Goal: Task Accomplishment & Management: Use online tool/utility

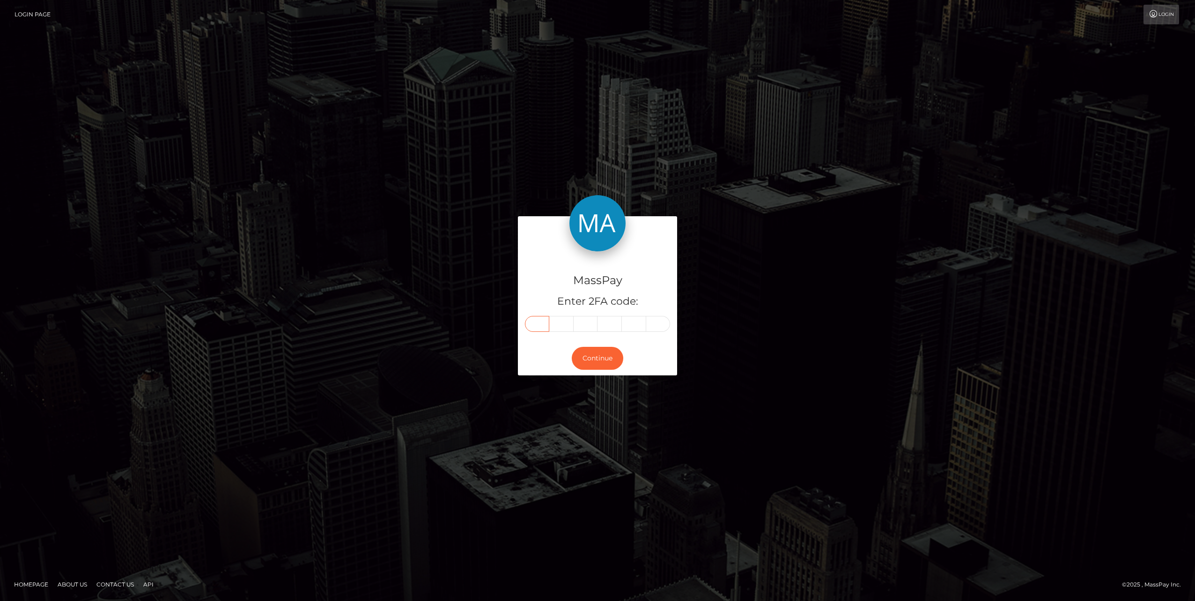
paste input "4"
type input "4"
type input "8"
type input "4"
type input "9"
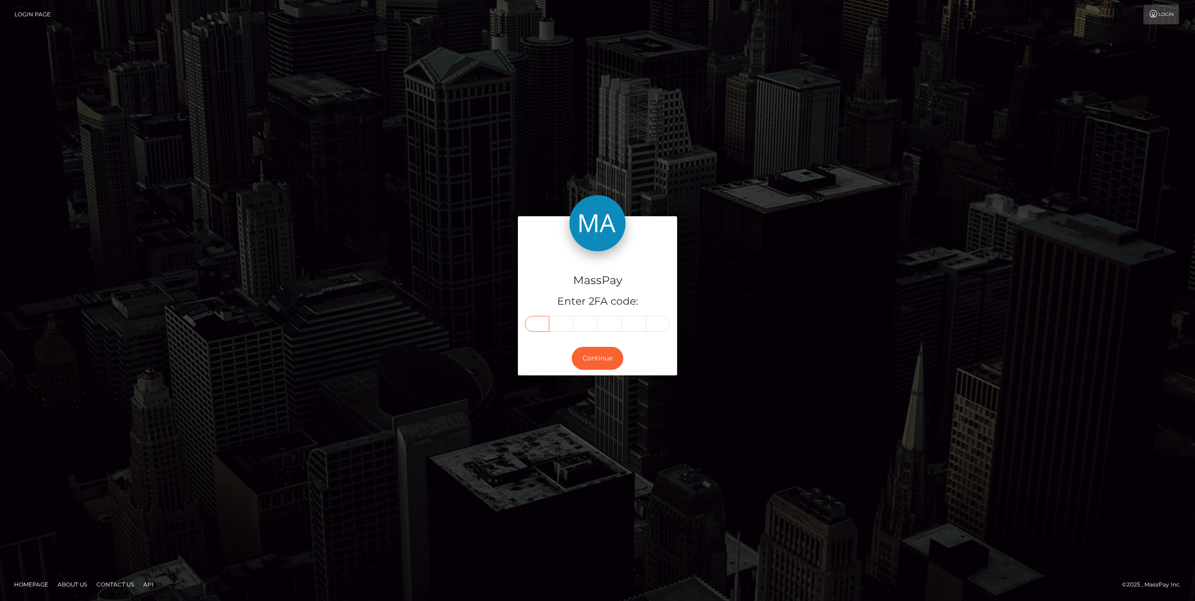
type input "8"
type input "9"
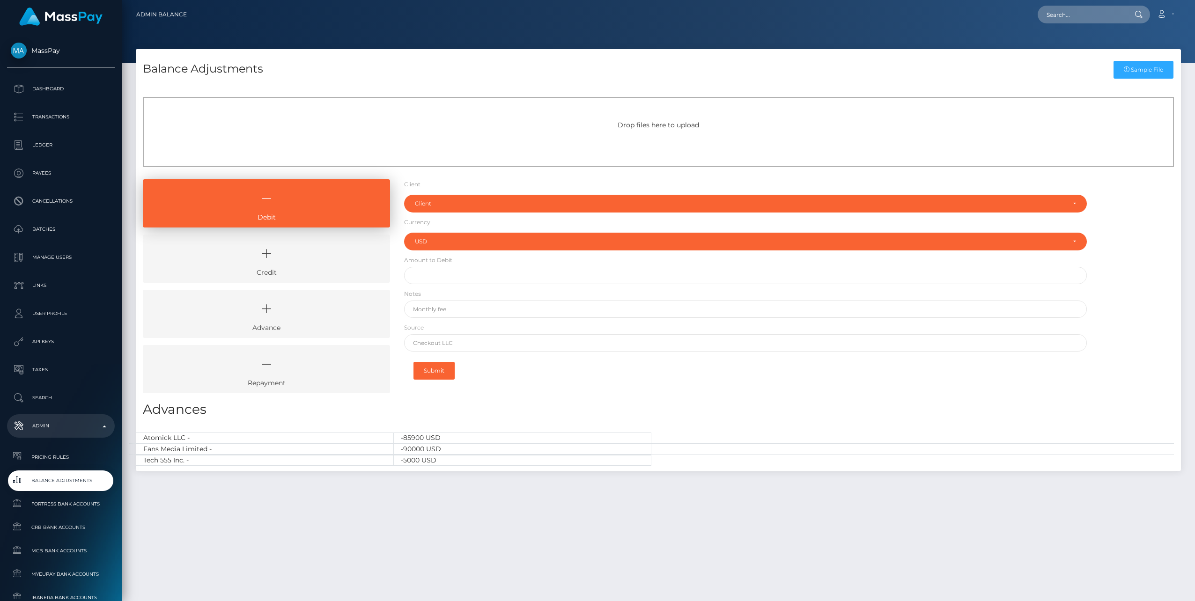
select select "USD"
click at [305, 262] on icon at bounding box center [267, 254] width 226 height 28
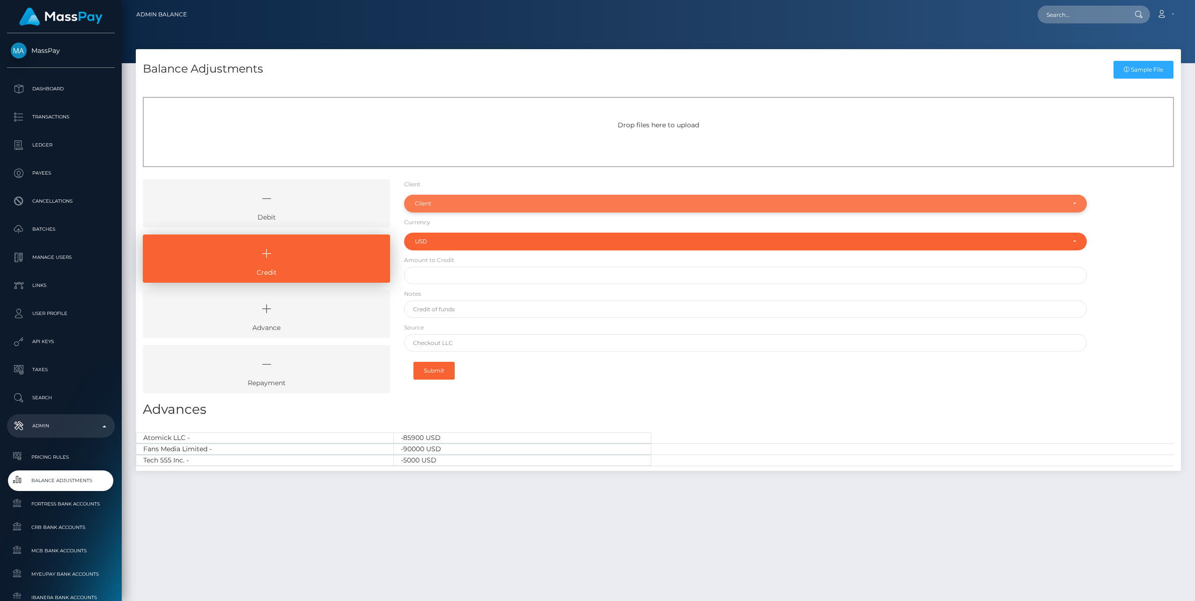
click at [439, 205] on div "Client" at bounding box center [740, 203] width 650 height 7
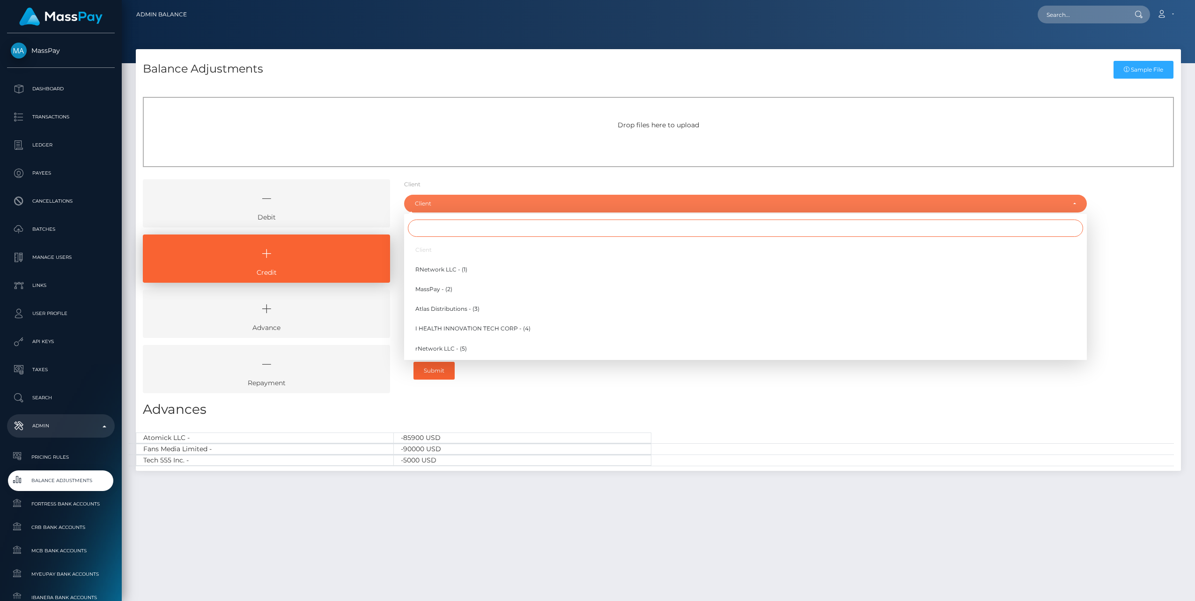
click at [436, 229] on input "Search" at bounding box center [745, 228] width 675 height 17
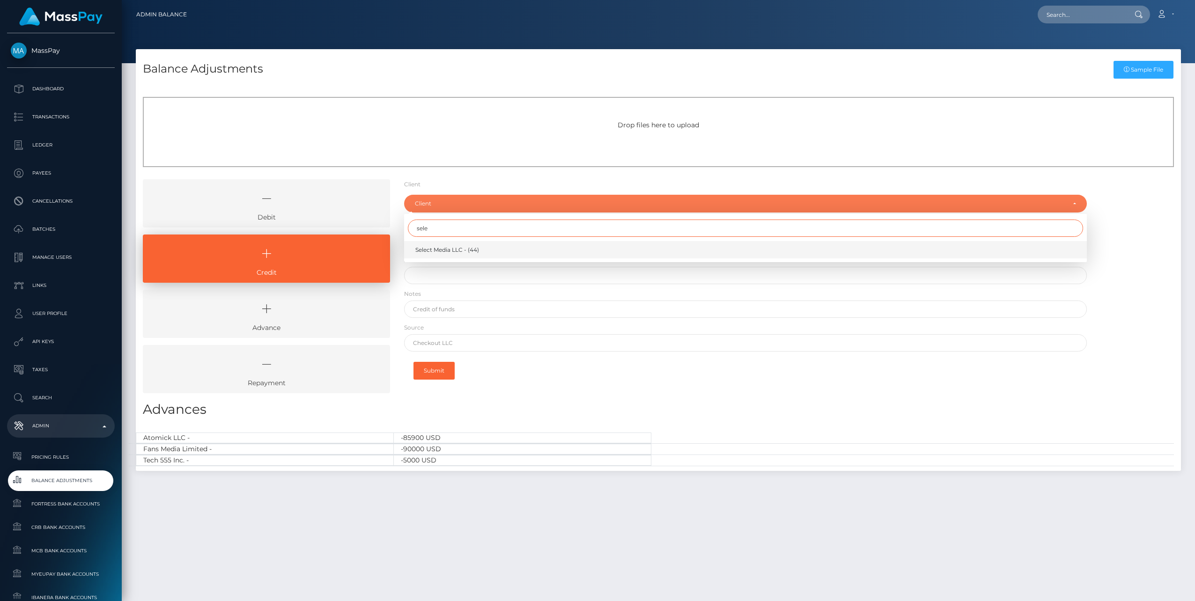
type input "sele"
click at [437, 246] on span "Select Media LLC - (44)" at bounding box center [447, 250] width 64 height 8
select select "44"
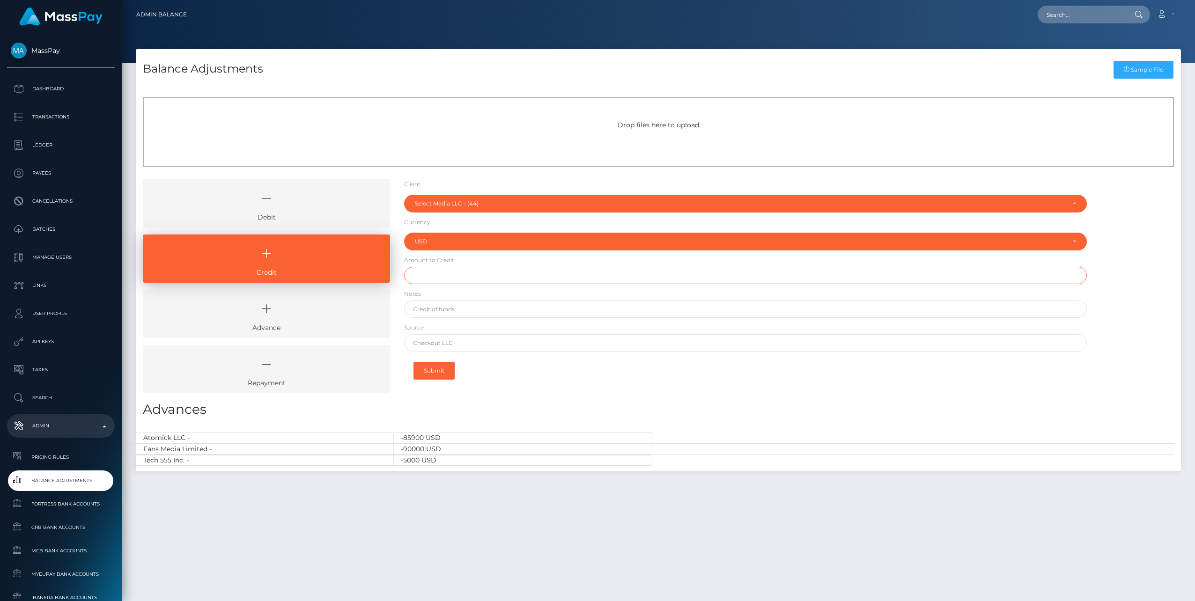
click at [431, 277] on input "text" at bounding box center [745, 275] width 683 height 17
type input "$1,550,000.00"
click at [476, 314] on input "text" at bounding box center [745, 309] width 683 height 17
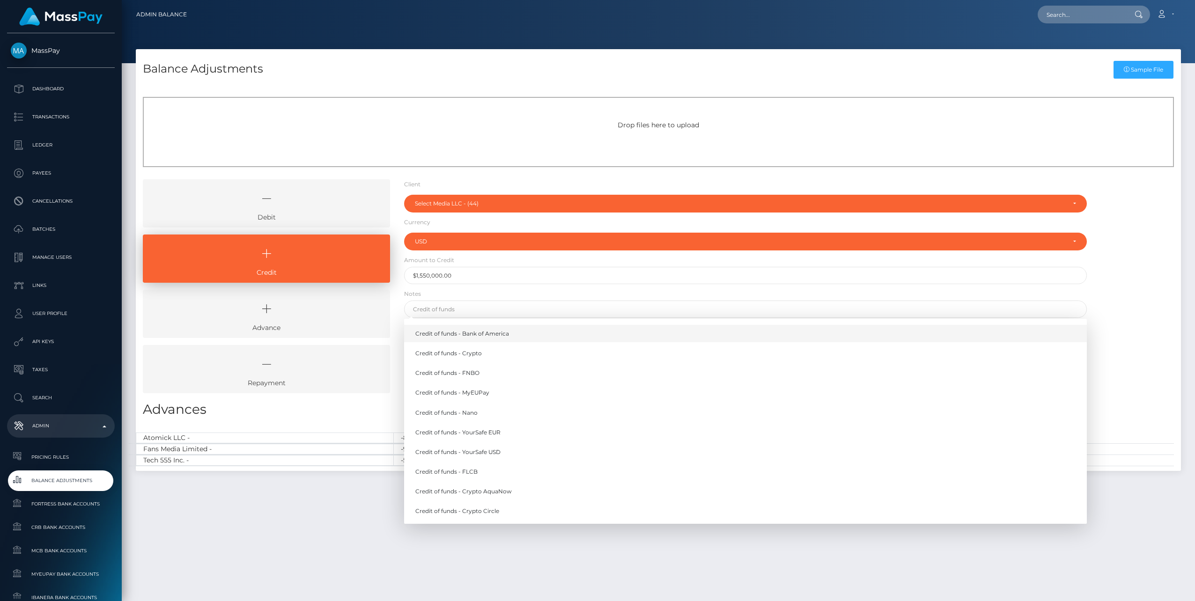
click at [483, 336] on link "Credit of funds - Bank of America" at bounding box center [745, 333] width 683 height 17
type input "Credit of funds - Bank of America"
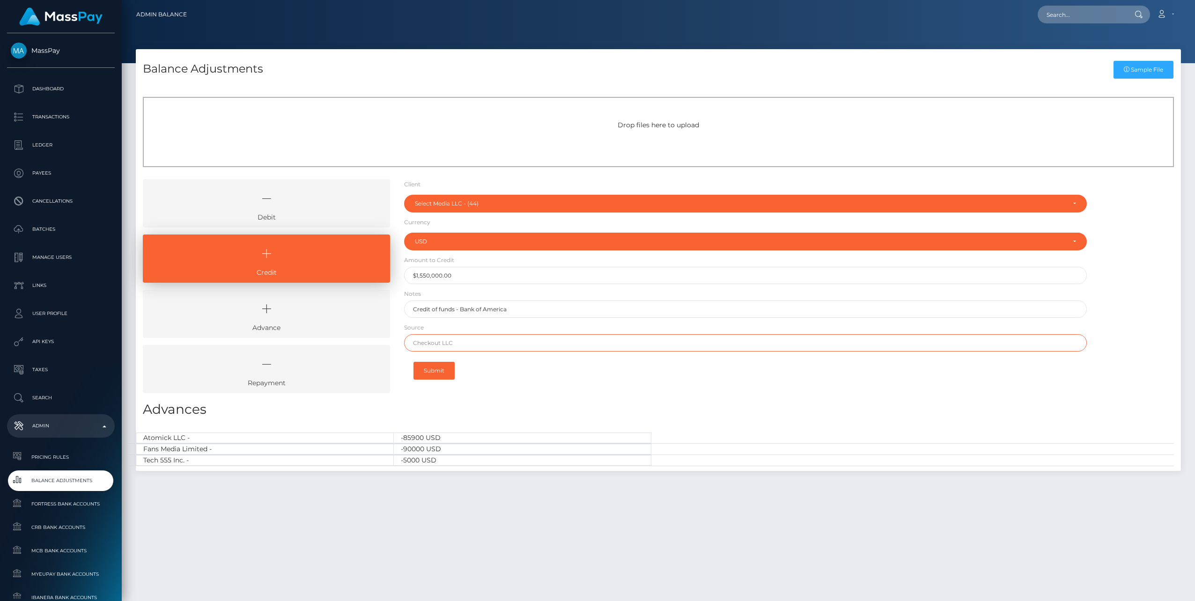
click at [447, 345] on input "text" at bounding box center [745, 342] width 683 height 17
type input "Chase"
click at [440, 372] on button "Submit" at bounding box center [433, 371] width 41 height 18
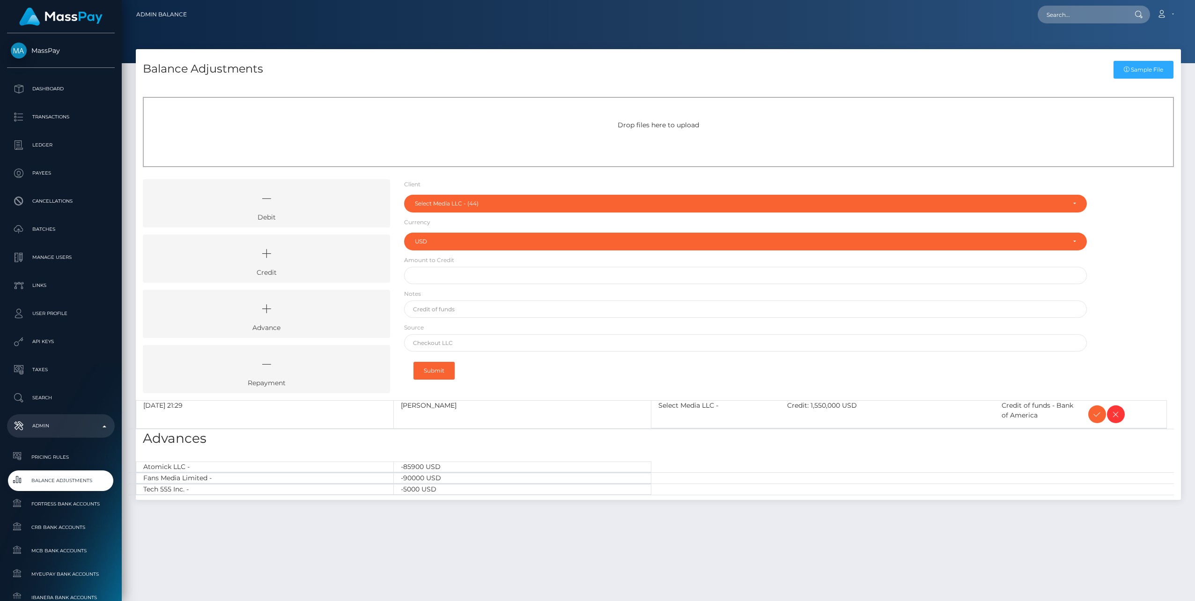
select select "44"
select select "USD"
click at [1094, 416] on icon at bounding box center [1096, 415] width 11 height 12
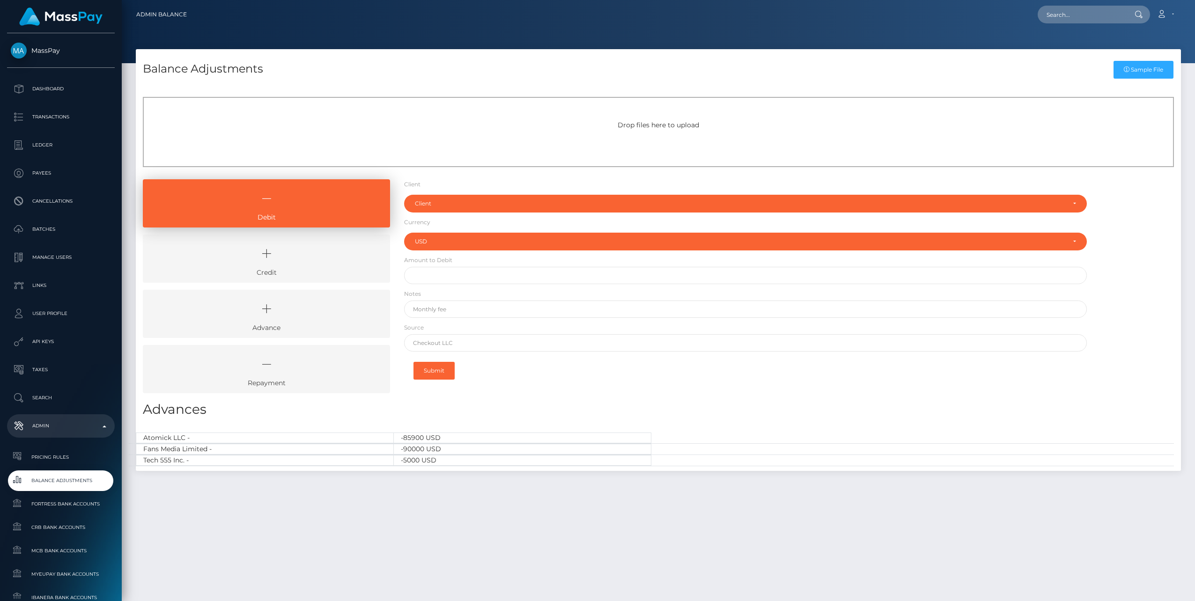
select select "USD"
drag, startPoint x: 313, startPoint y: 265, endPoint x: 321, endPoint y: 263, distance: 8.0
click at [313, 265] on icon at bounding box center [267, 254] width 226 height 28
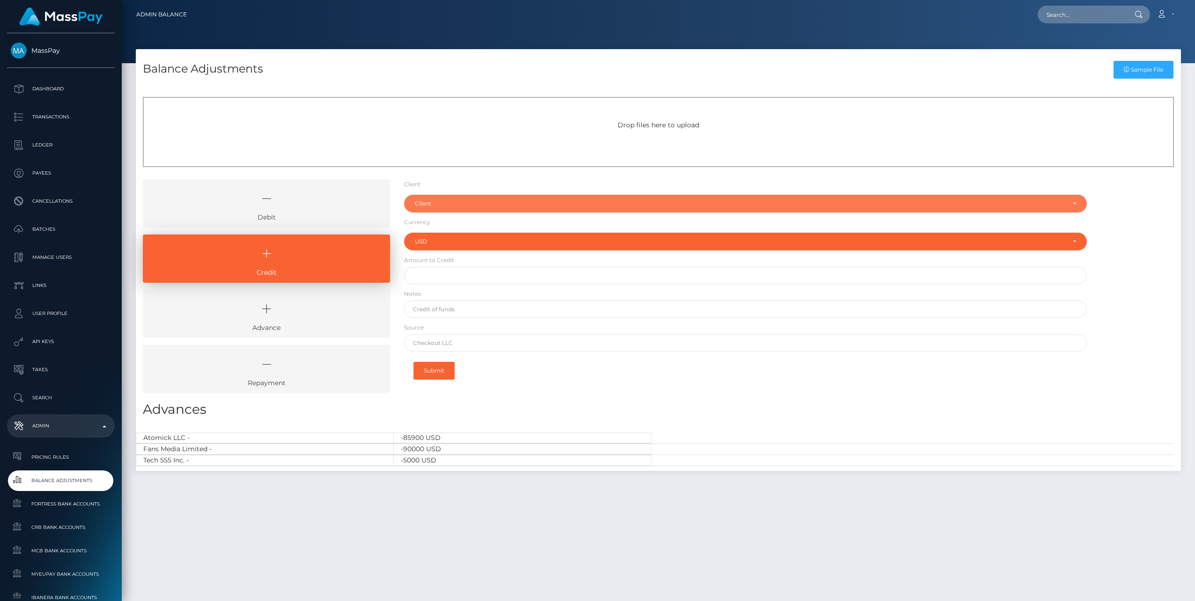
drag, startPoint x: 434, startPoint y: 207, endPoint x: 435, endPoint y: 225, distance: 18.3
click at [434, 207] on div "Client" at bounding box center [740, 203] width 650 height 7
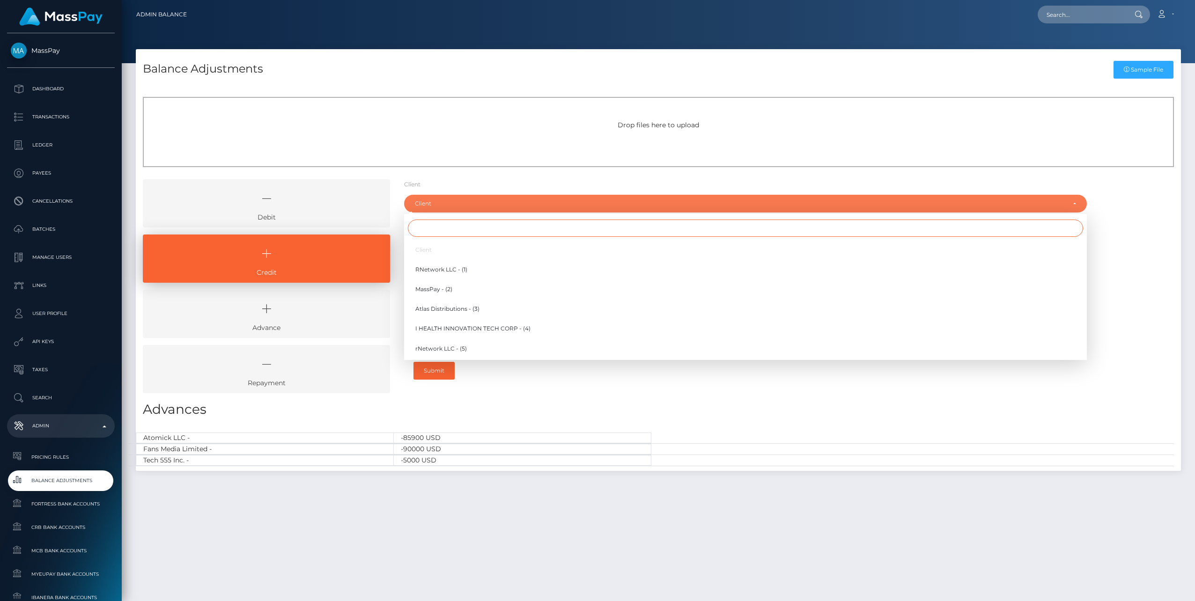
click at [430, 228] on input "Search" at bounding box center [745, 228] width 675 height 17
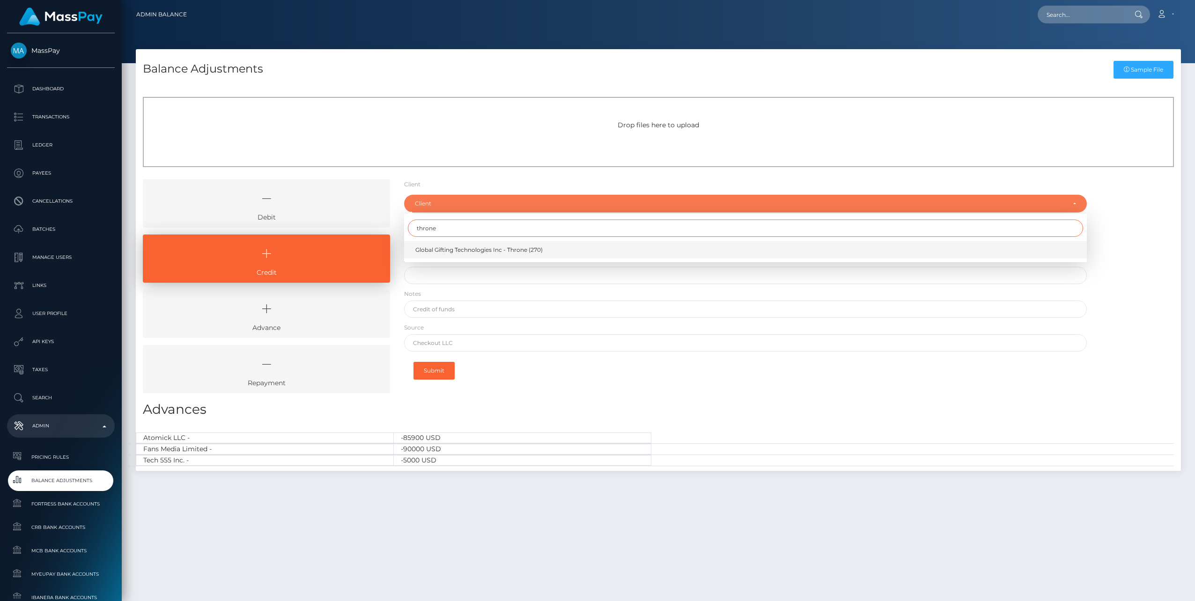
type input "throne"
click at [438, 249] on span "Global Gifting Technologies Inc - Throne (270)" at bounding box center [478, 250] width 127 height 8
select select "270"
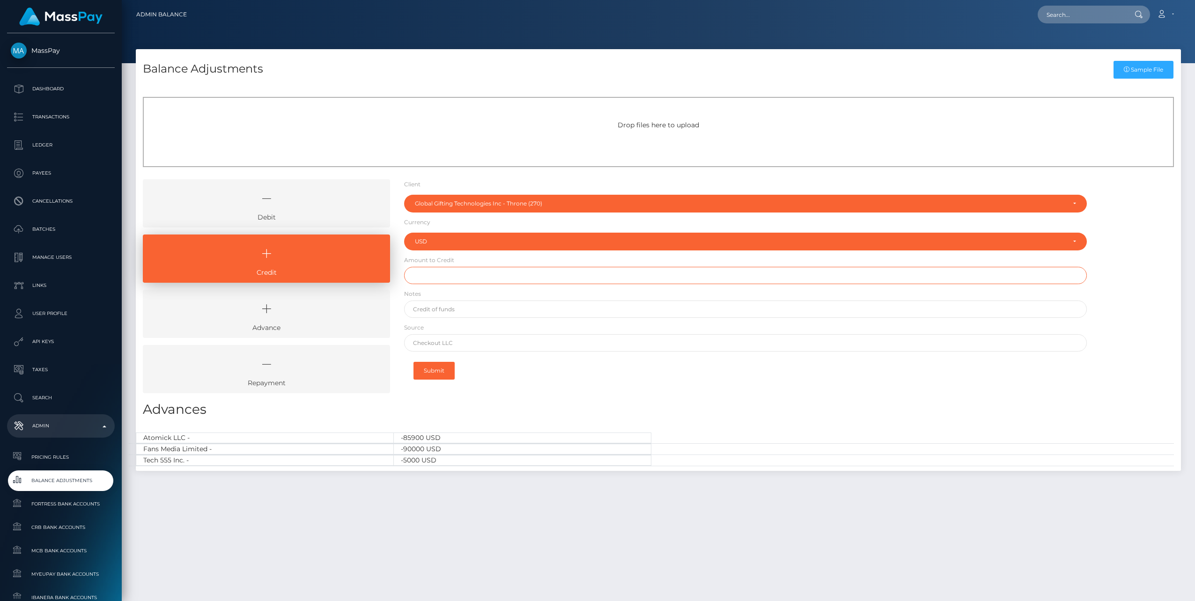
click at [442, 277] on input "text" at bounding box center [745, 275] width 683 height 17
type input "$1,000,000.00"
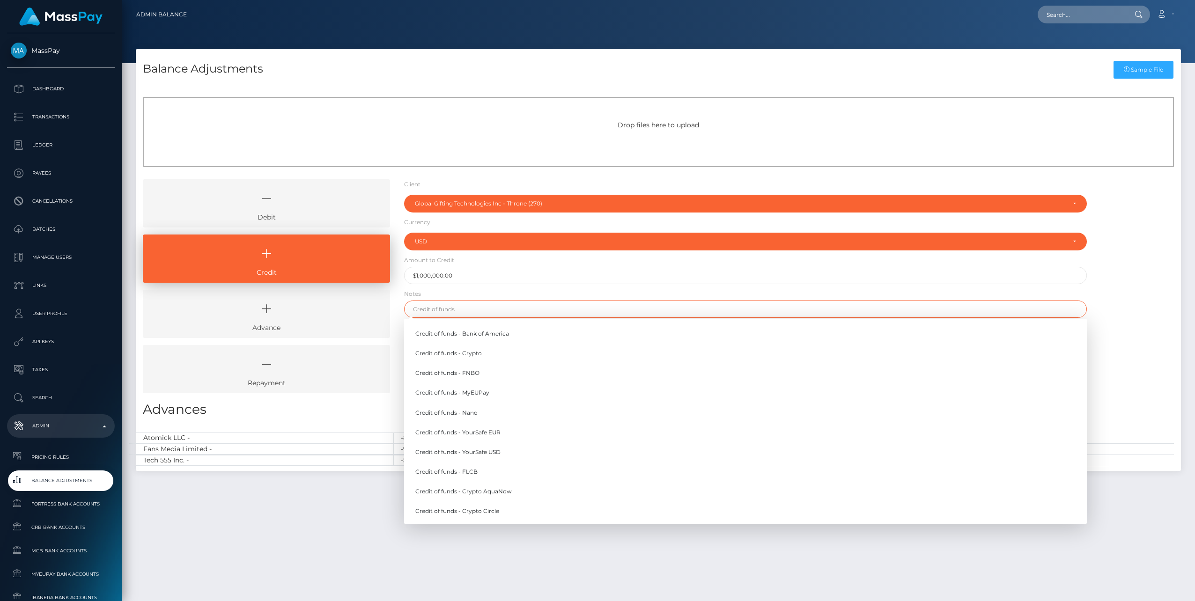
click at [442, 310] on input "text" at bounding box center [745, 309] width 683 height 17
click at [457, 375] on link "Credit of funds - FNBO" at bounding box center [745, 373] width 683 height 17
type input "Credit of funds - FNBO"
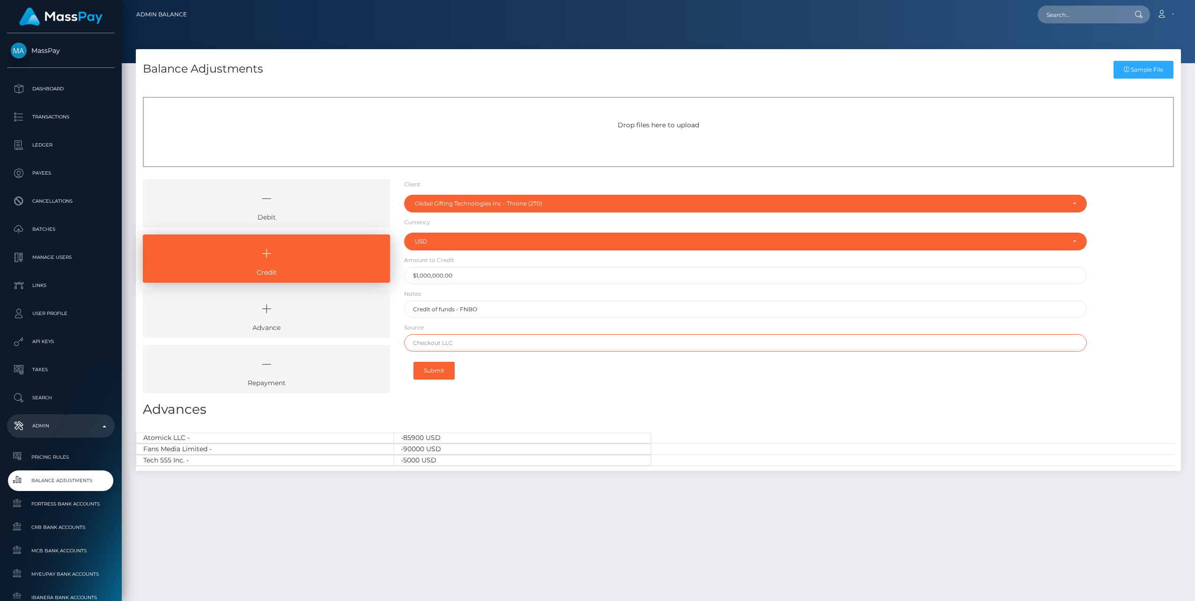
click at [442, 343] on input "text" at bounding box center [745, 342] width 683 height 17
click at [436, 345] on input "text" at bounding box center [745, 342] width 683 height 17
paste input "Mercury"
type input "Mercury"
click at [438, 370] on button "Submit" at bounding box center [433, 371] width 41 height 18
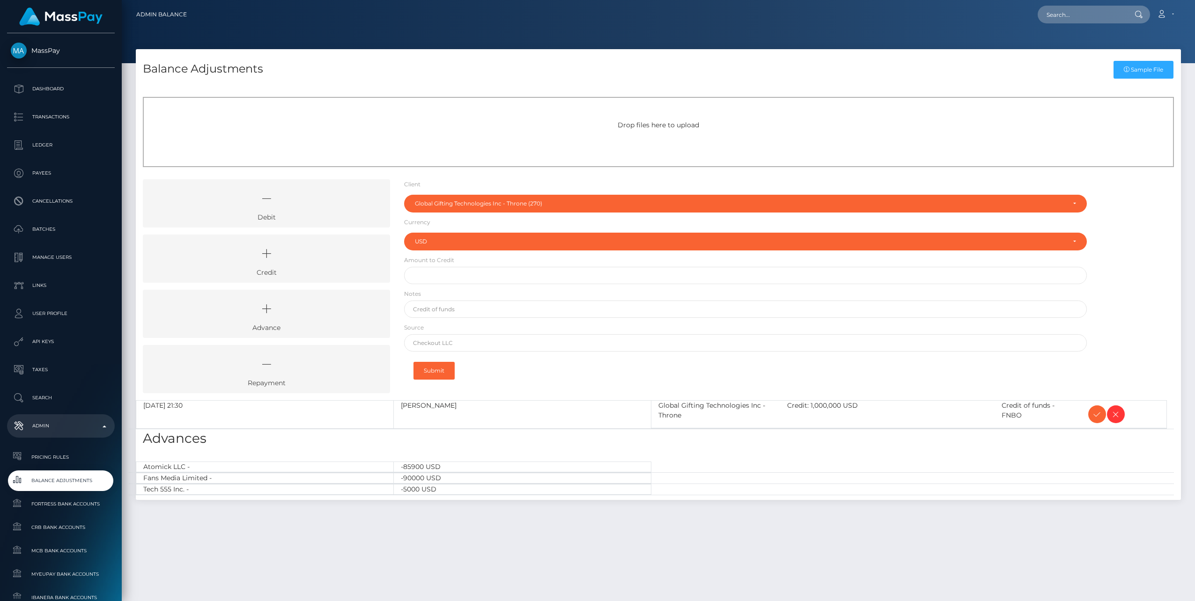
select select "270"
select select "USD"
click at [1096, 414] on icon at bounding box center [1096, 415] width 11 height 12
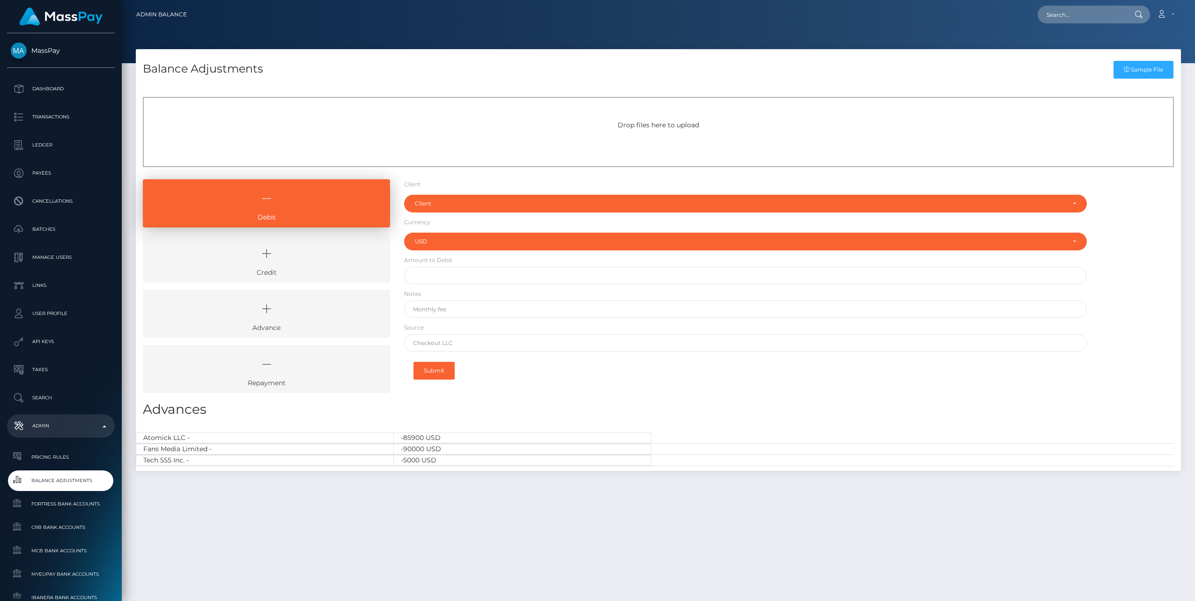
select select "USD"
drag, startPoint x: 307, startPoint y: 264, endPoint x: 361, endPoint y: 245, distance: 57.5
click at [307, 263] on icon at bounding box center [267, 254] width 226 height 28
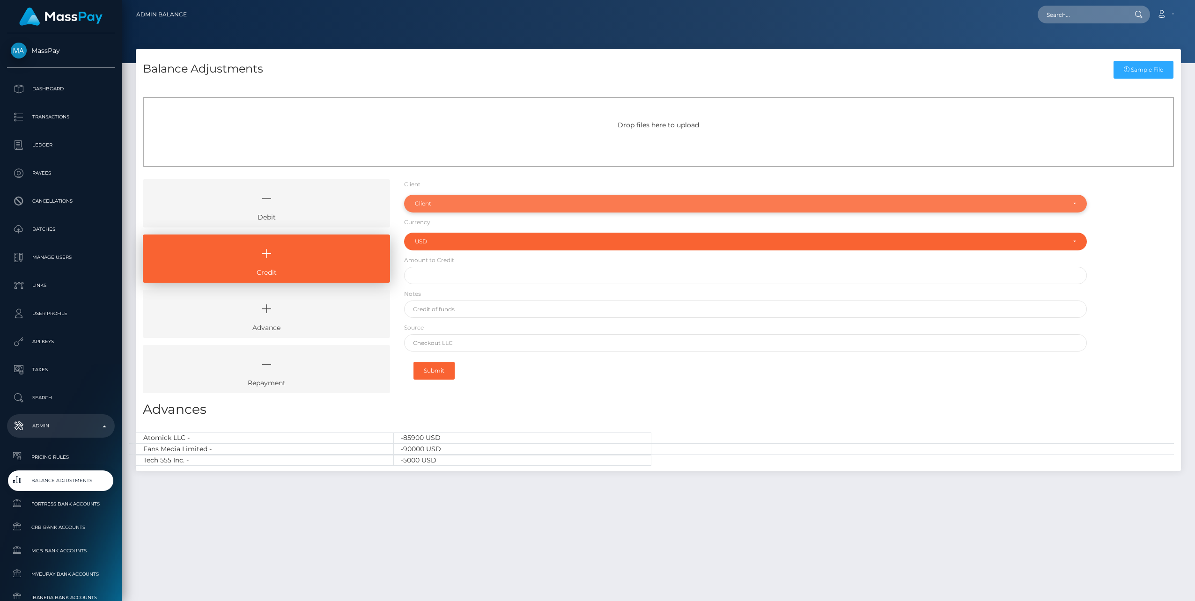
click at [422, 209] on div "Client" at bounding box center [745, 204] width 683 height 18
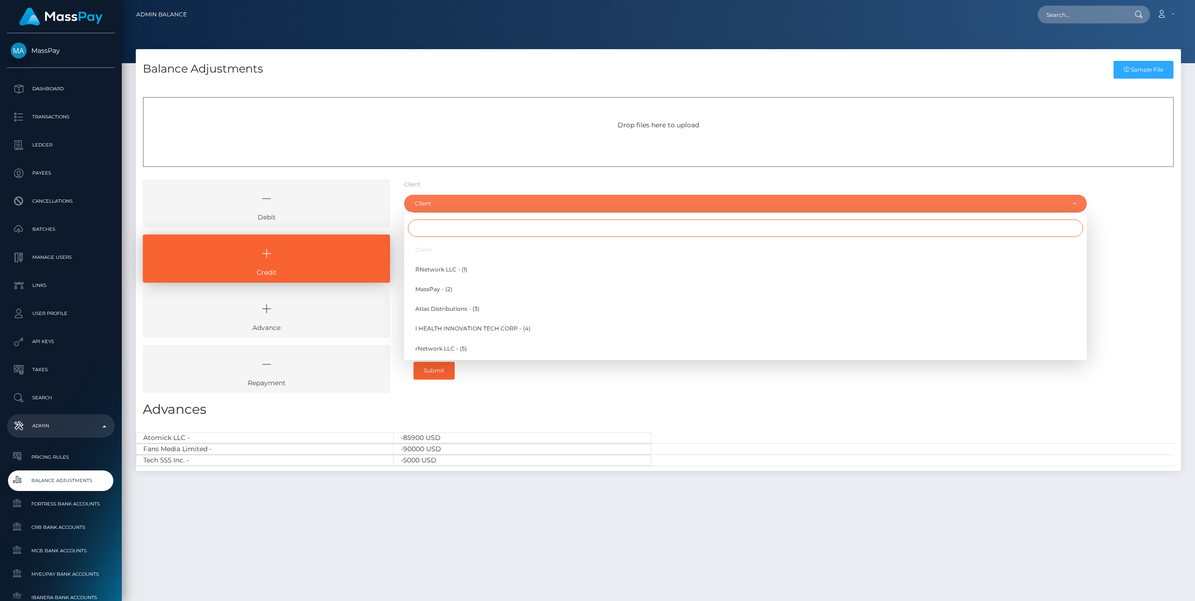
click at [432, 232] on input "Search" at bounding box center [745, 228] width 675 height 17
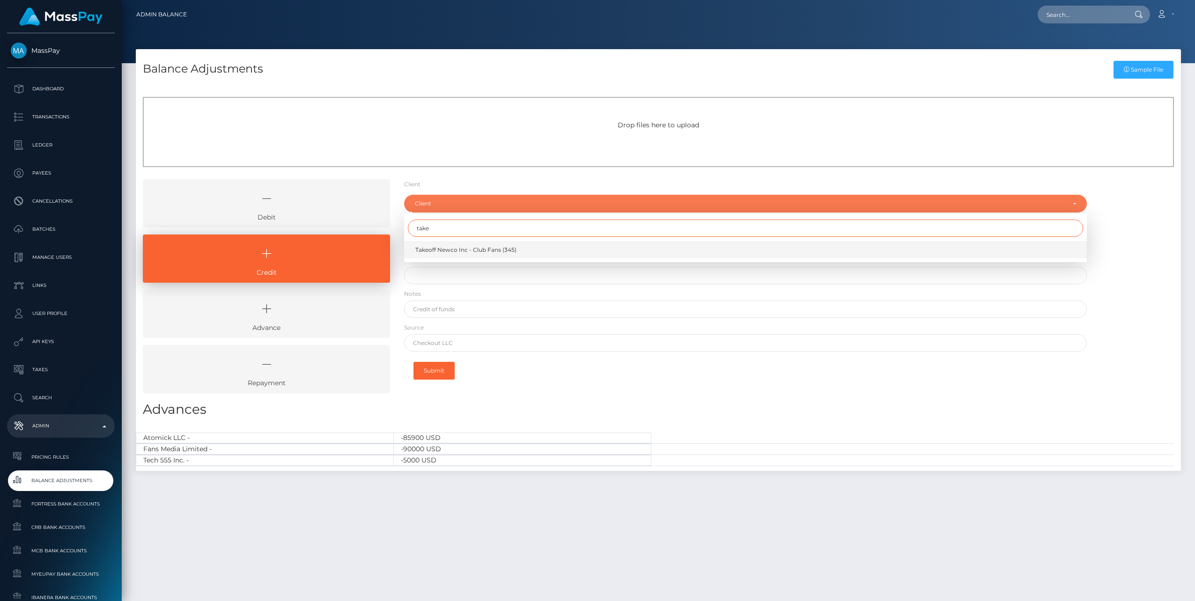
type input "take"
click at [459, 249] on span "Takeoff Newco Inc - Club Fans (345)" at bounding box center [465, 250] width 101 height 8
select select "345"
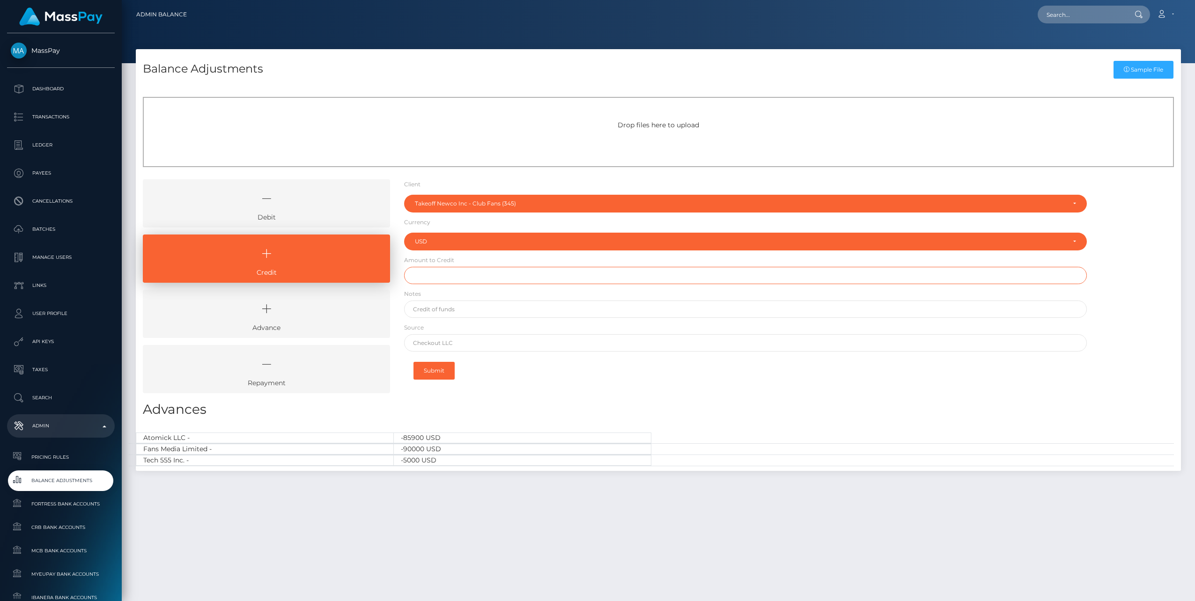
click at [439, 275] on input "text" at bounding box center [745, 275] width 683 height 17
paste input "3,311.29"
type input "$3,311.29"
click at [441, 310] on input "text" at bounding box center [745, 309] width 683 height 17
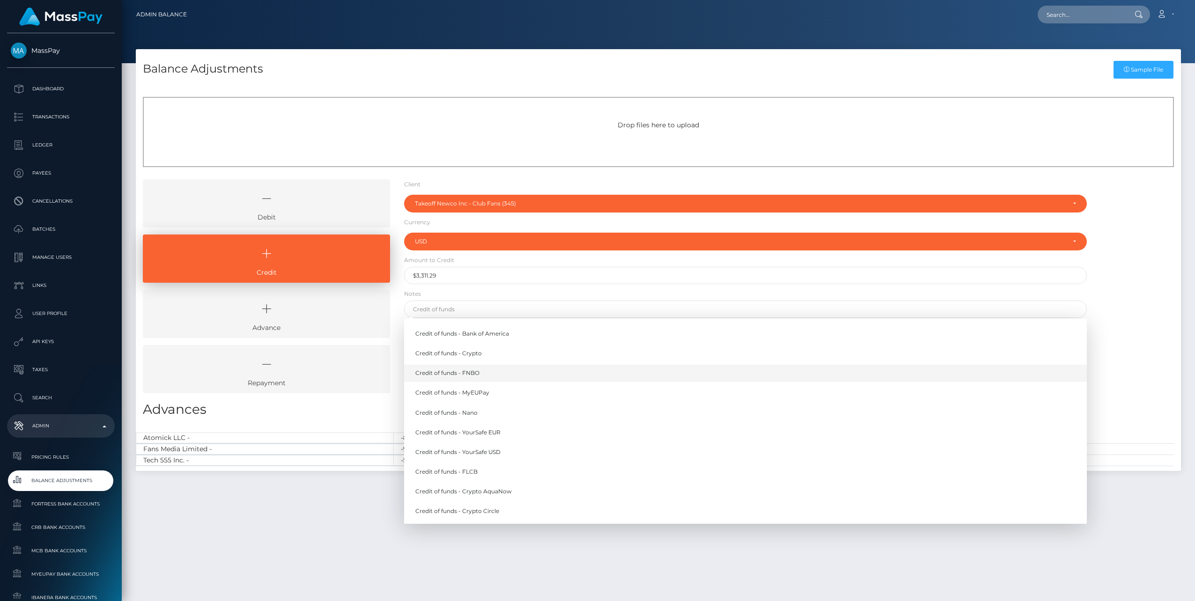
click at [474, 370] on link "Credit of funds - FNBO" at bounding box center [745, 373] width 683 height 17
type input "Credit of funds - FNBO"
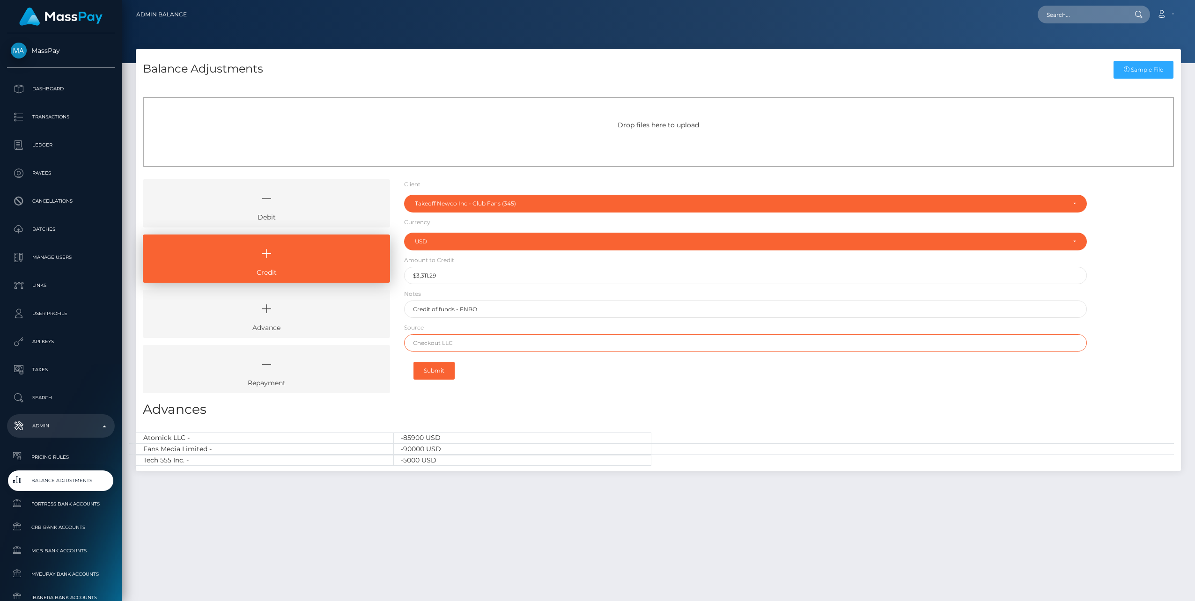
click at [459, 341] on input "text" at bounding box center [745, 342] width 683 height 17
paste input "Column N.A. Brex"
type input "Column N.A. Brex"
click at [441, 368] on button "Submit" at bounding box center [433, 371] width 41 height 18
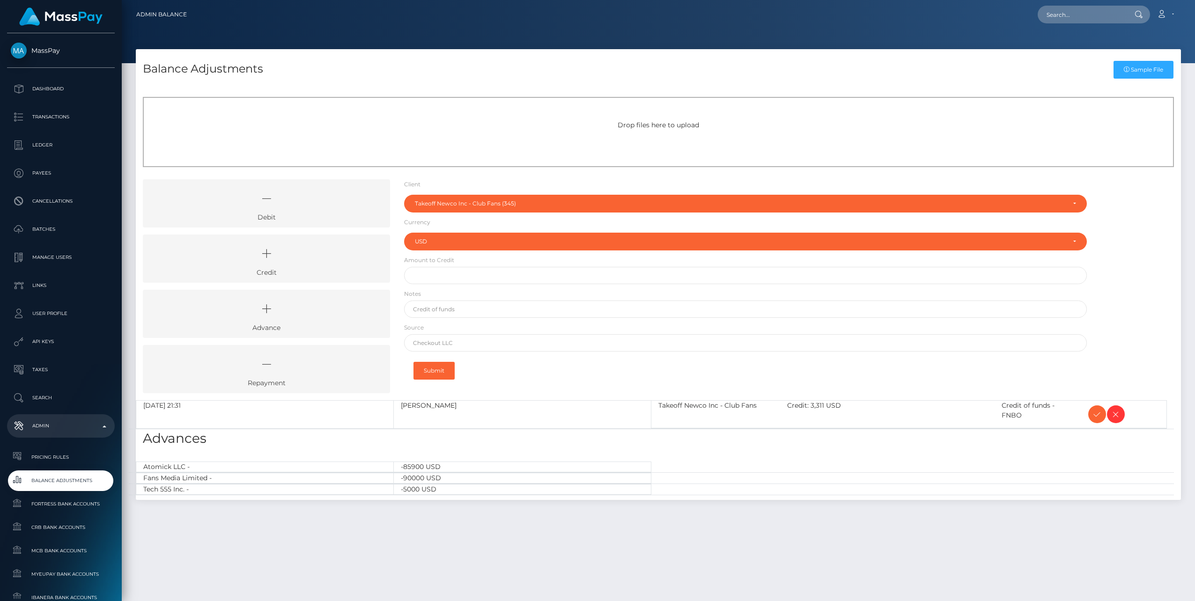
select select "345"
select select "USD"
click at [1097, 415] on icon at bounding box center [1096, 415] width 11 height 12
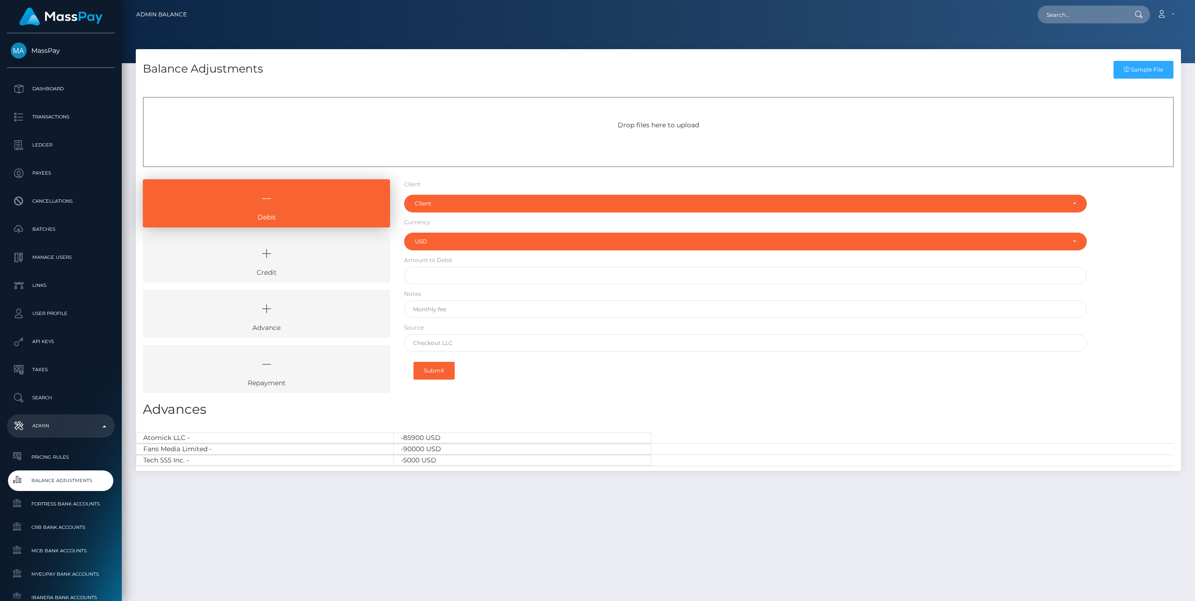
select select "USD"
click at [304, 265] on icon at bounding box center [267, 254] width 226 height 28
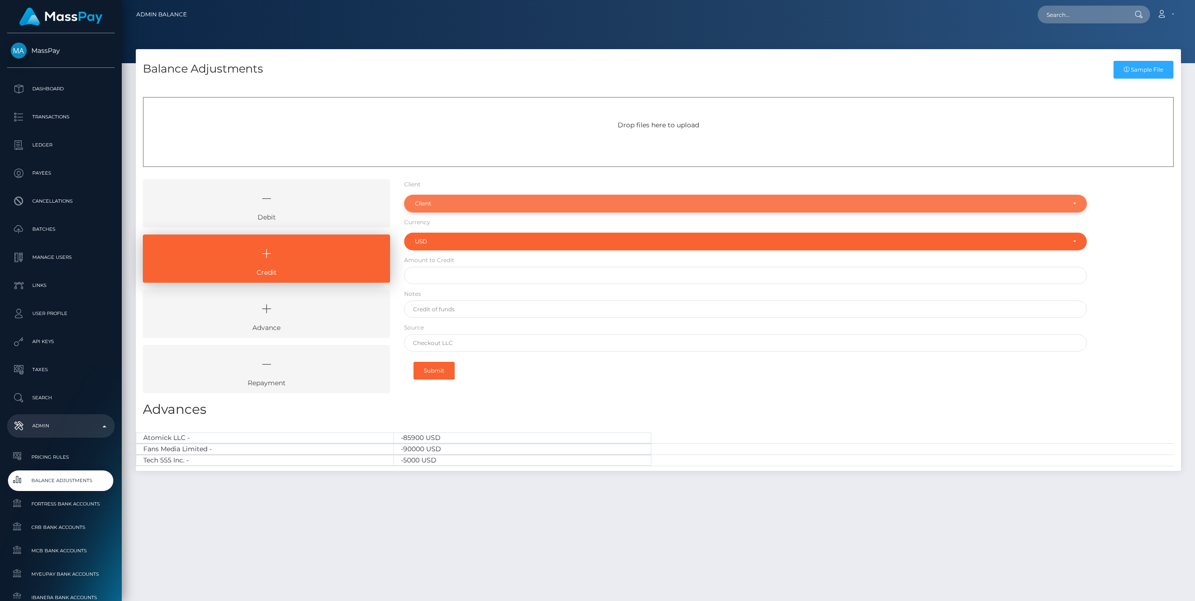
click at [442, 202] on div "Client" at bounding box center [740, 203] width 650 height 7
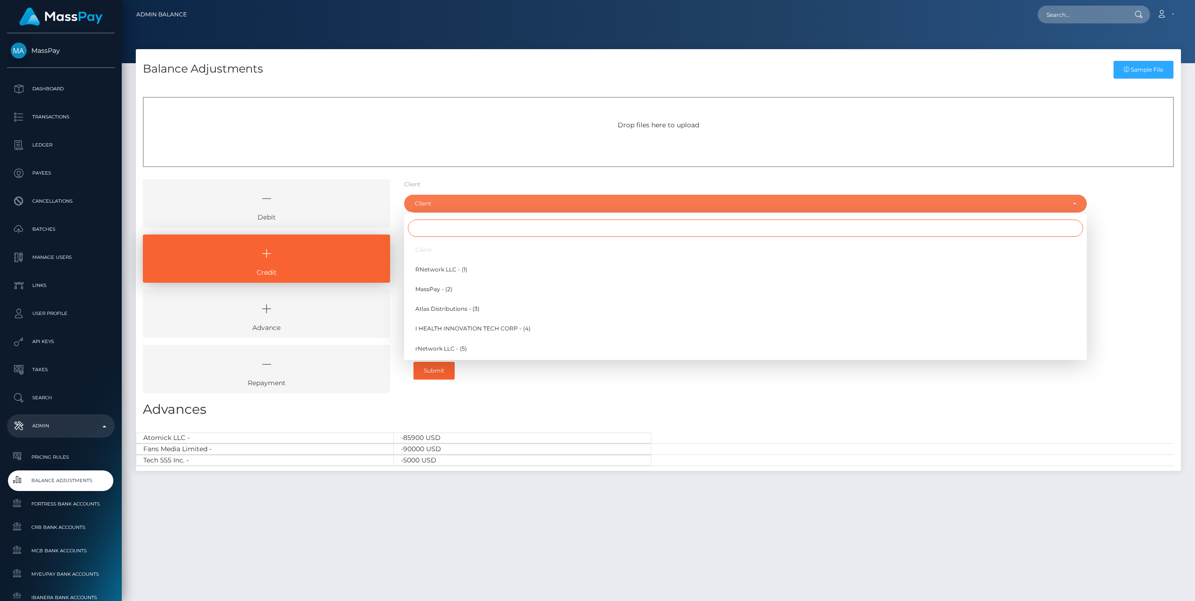
click at [434, 234] on input "Search" at bounding box center [745, 228] width 675 height 17
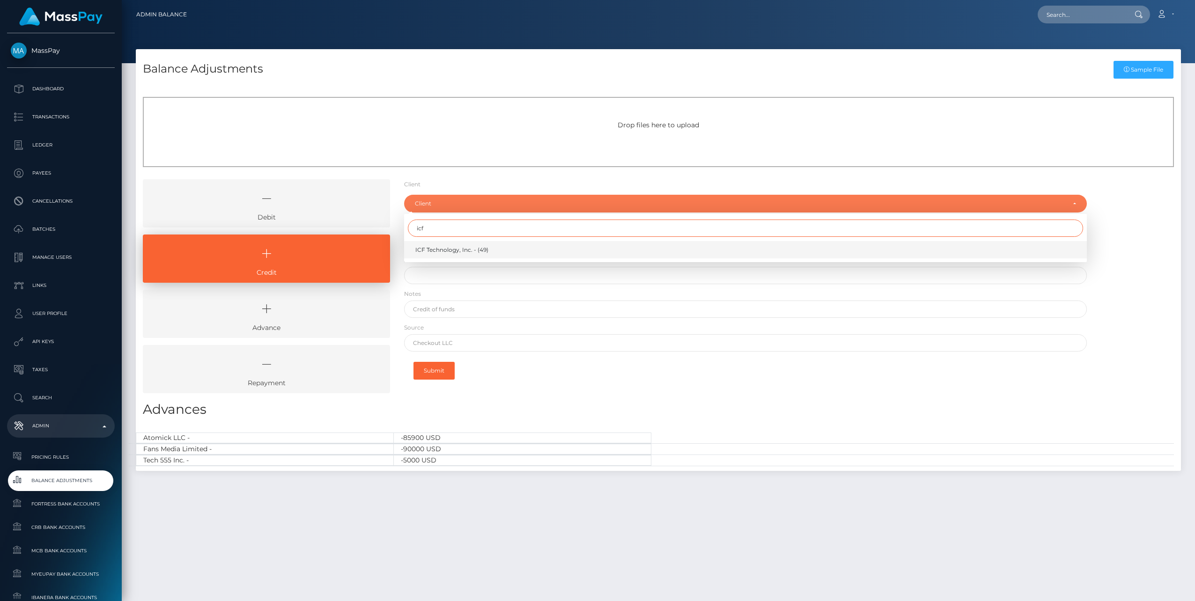
type input "icf"
click at [457, 248] on span "ICF Technology, Inc. - (49)" at bounding box center [451, 250] width 73 height 8
select select "49"
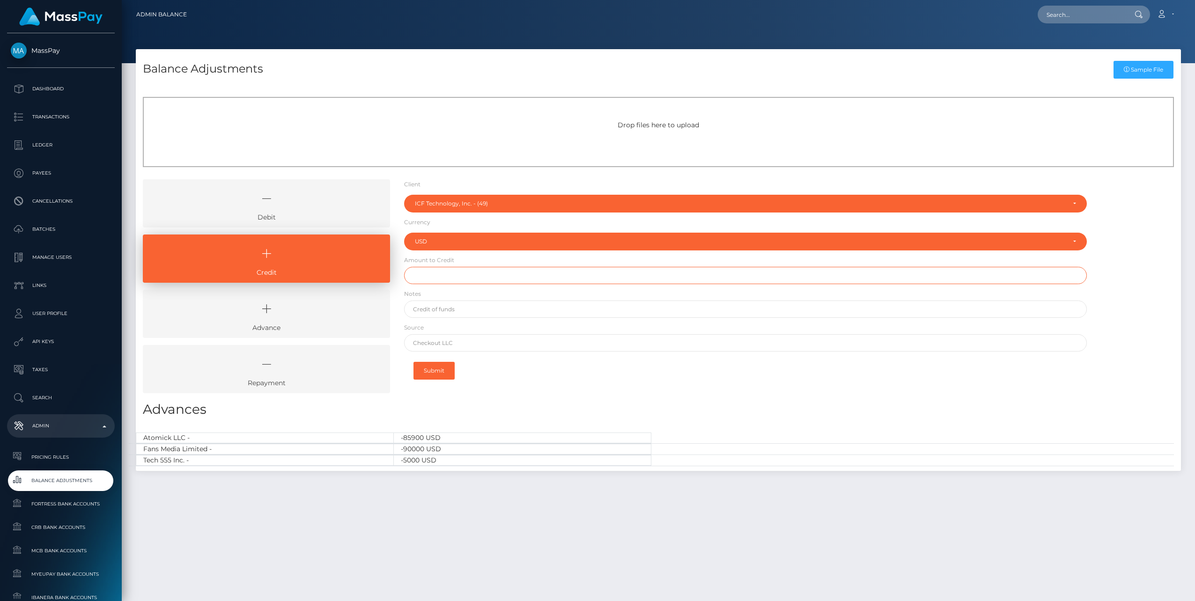
click at [445, 274] on input "text" at bounding box center [745, 275] width 683 height 17
type input "$230,000.00"
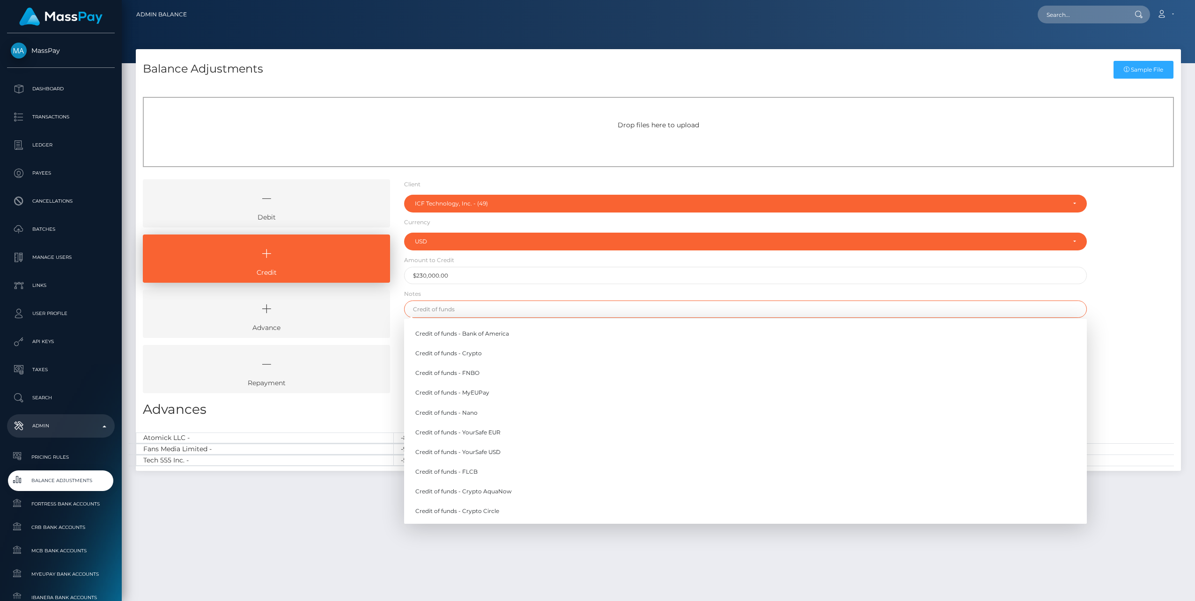
click at [451, 312] on input "text" at bounding box center [745, 309] width 683 height 17
click at [470, 418] on link "Credit of funds - Nano" at bounding box center [745, 412] width 683 height 17
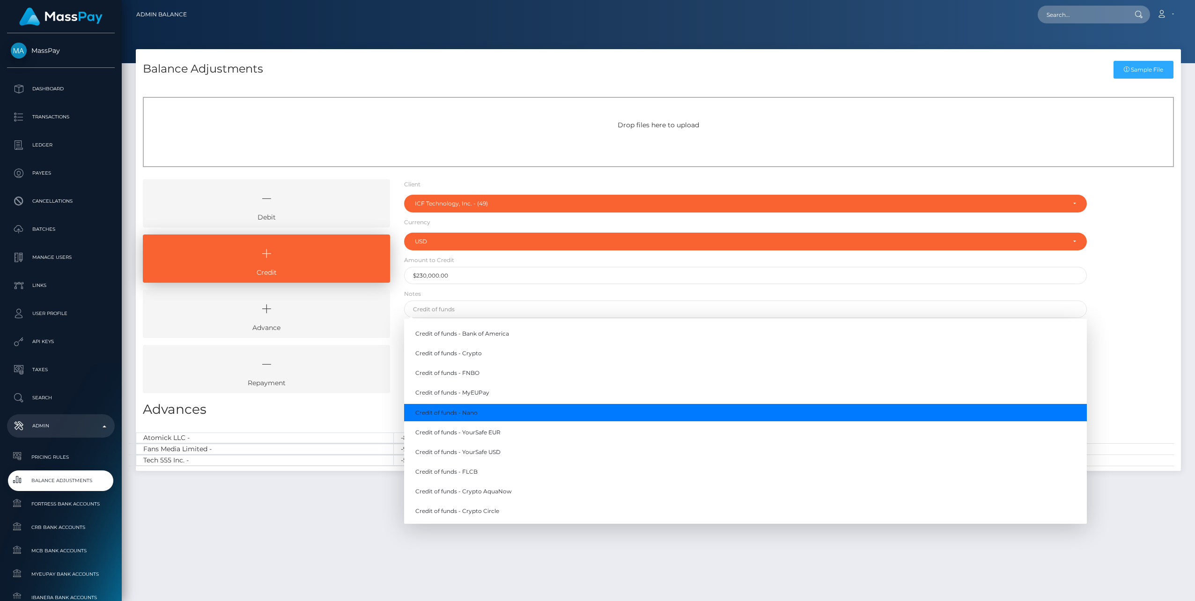
type input "Credit of funds - Nano"
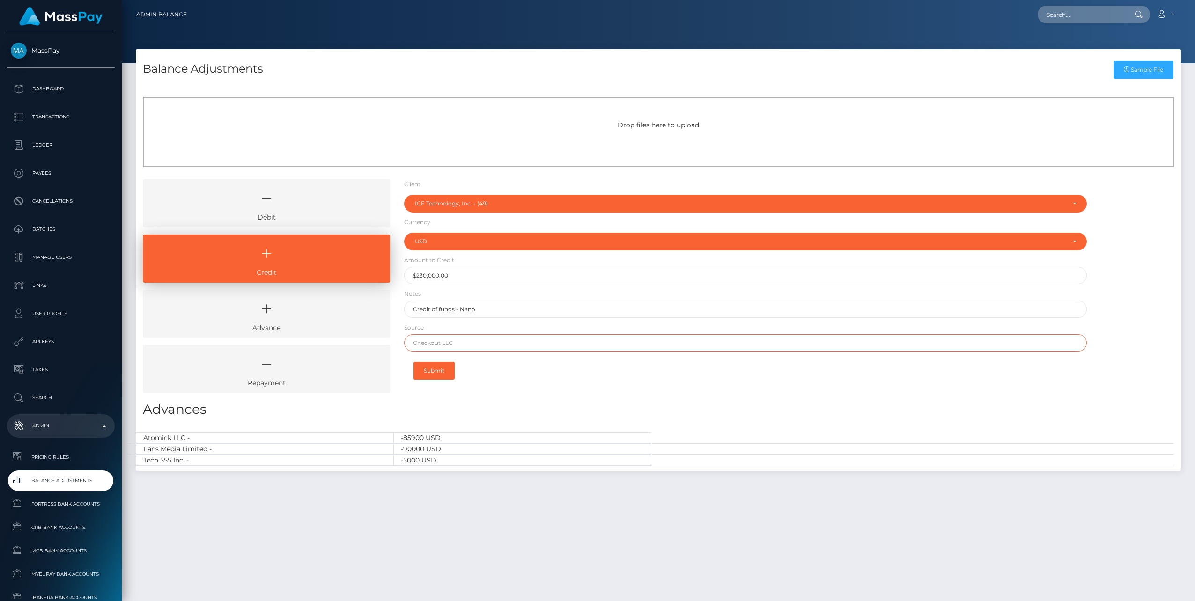
click at [443, 342] on input "text" at bounding box center [745, 342] width 683 height 17
type input "Nano"
click at [442, 371] on button "Submit" at bounding box center [433, 371] width 41 height 18
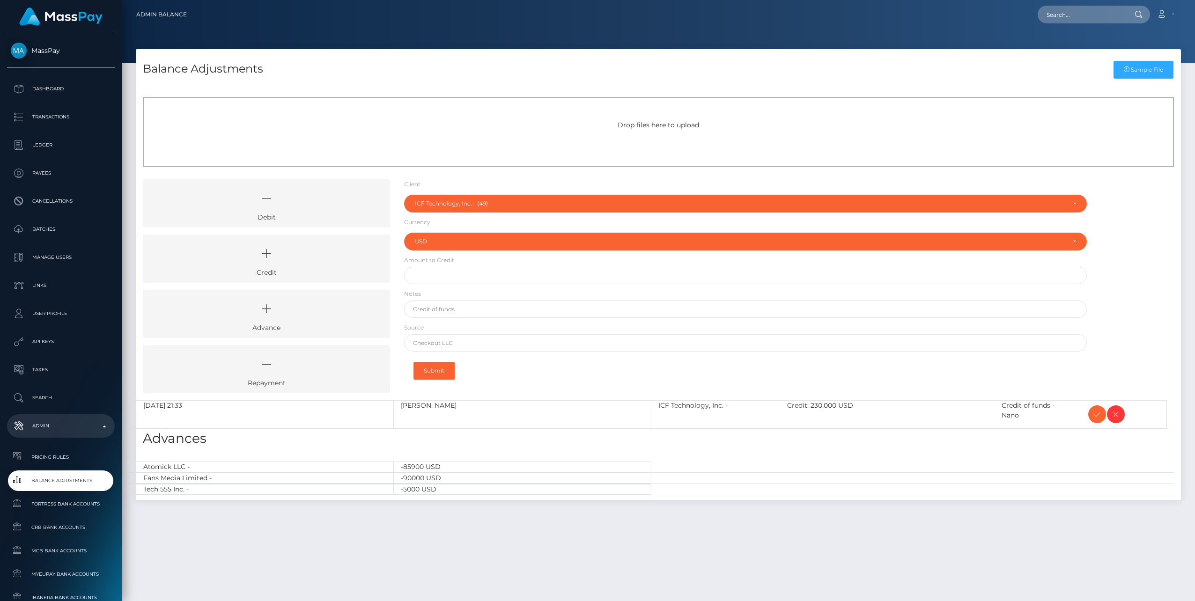
select select "49"
select select "USD"
click at [1095, 415] on icon at bounding box center [1096, 415] width 11 height 12
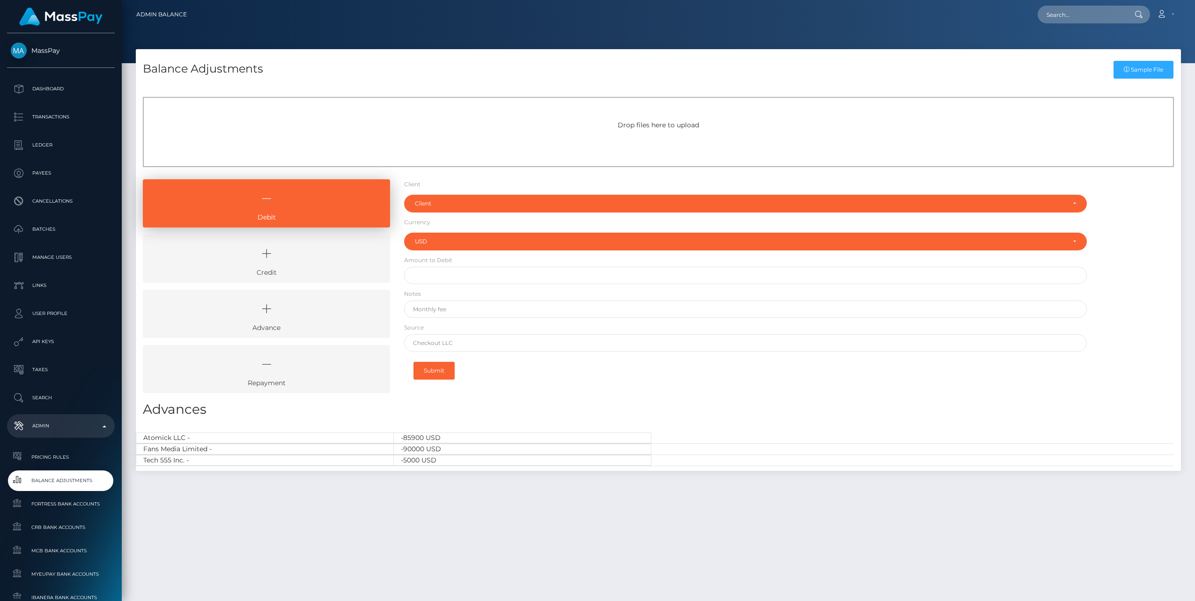
select select "USD"
